Goal: Navigation & Orientation: Go to known website

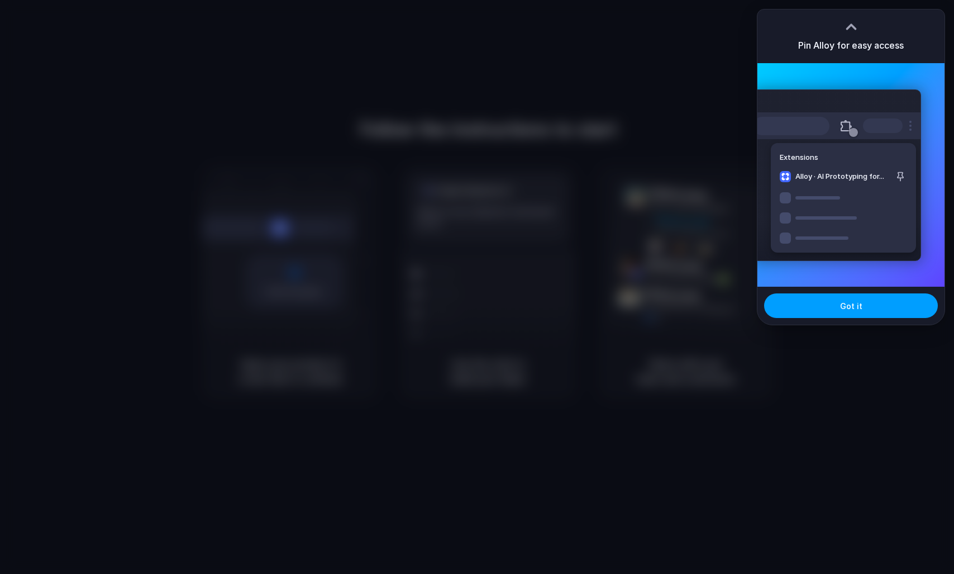
click at [832, 300] on button "Got it" at bounding box center [851, 305] width 174 height 25
